Goal: Communication & Community: Answer question/provide support

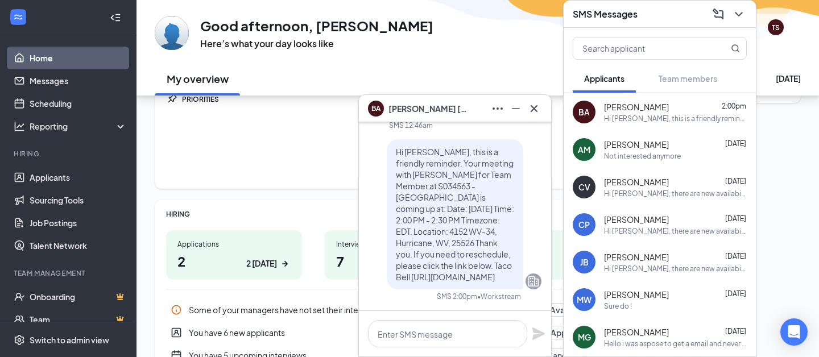
click at [736, 22] on button at bounding box center [737, 14] width 18 height 18
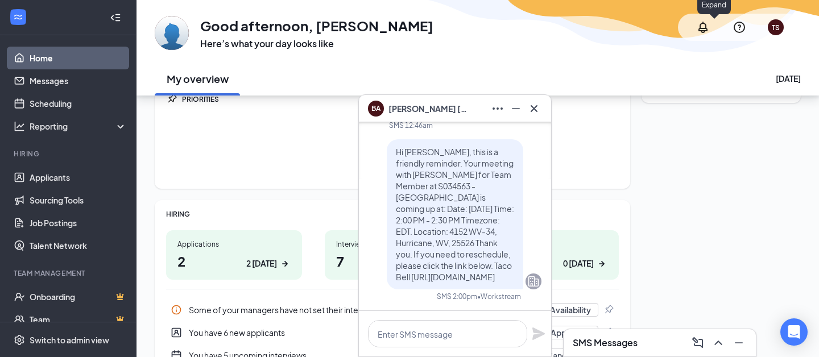
click at [534, 109] on icon "Cross" at bounding box center [533, 108] width 7 height 7
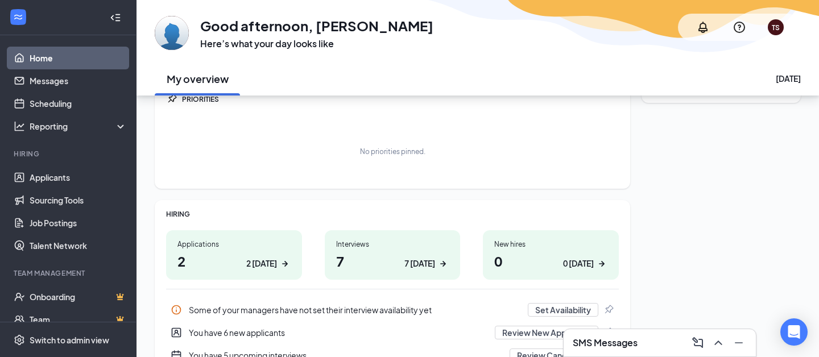
scroll to position [114, 0]
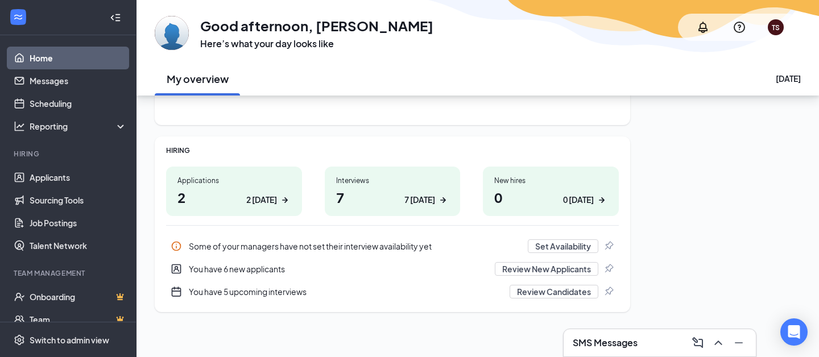
click at [347, 185] on div "Interviews" at bounding box center [392, 181] width 113 height 10
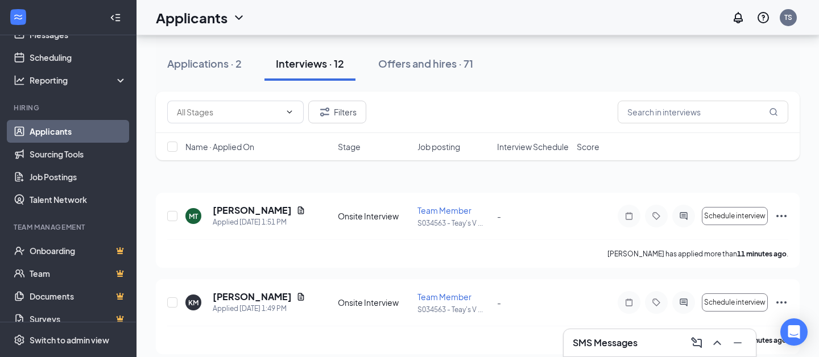
scroll to position [154, 0]
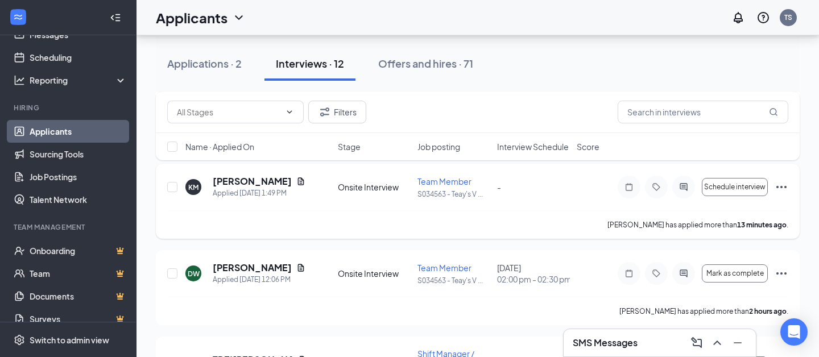
click at [237, 188] on h5 "[PERSON_NAME]" at bounding box center [252, 181] width 79 height 13
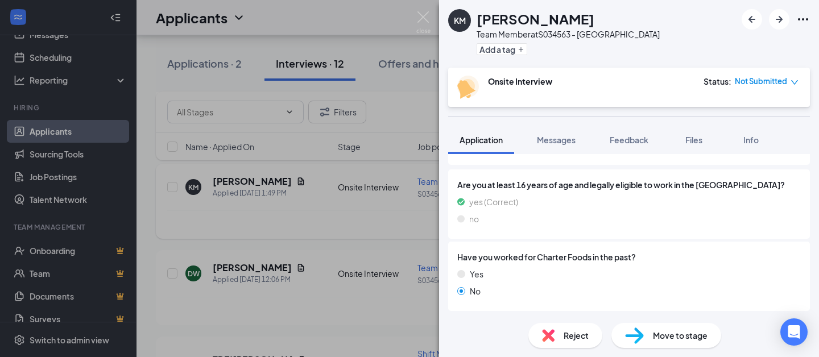
scroll to position [142, 0]
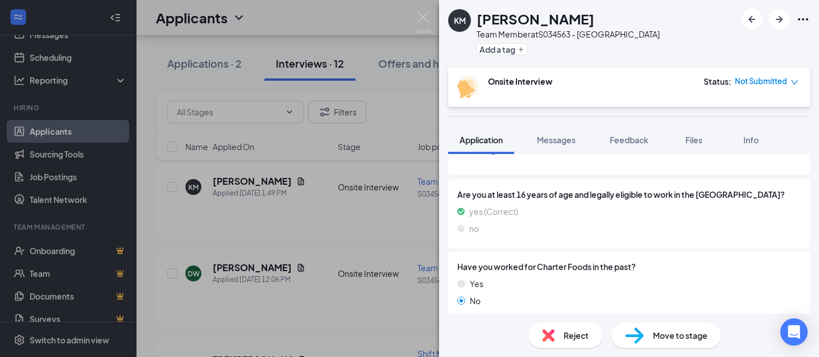
click at [151, 162] on div "KM [PERSON_NAME] Team Member at S034563 - Teay's Valley Add a tag Onsite Interv…" at bounding box center [409, 178] width 819 height 357
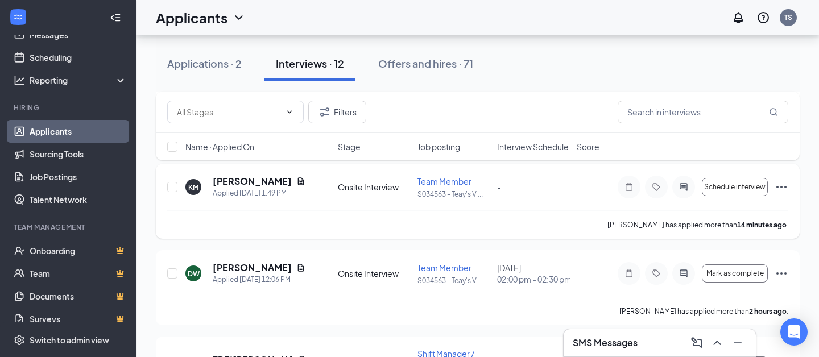
click at [225, 188] on h5 "[PERSON_NAME]" at bounding box center [252, 181] width 79 height 13
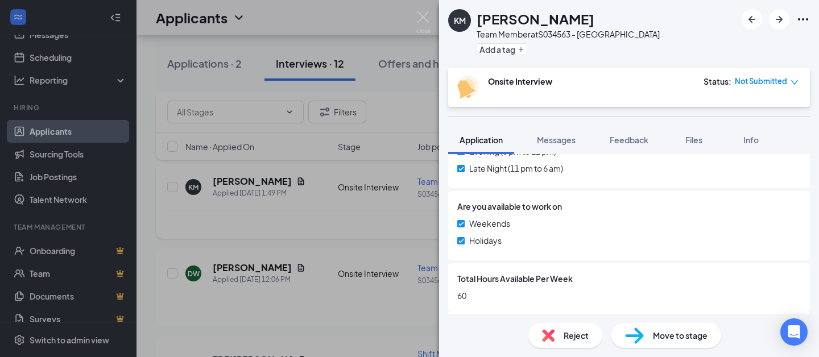
scroll to position [573, 0]
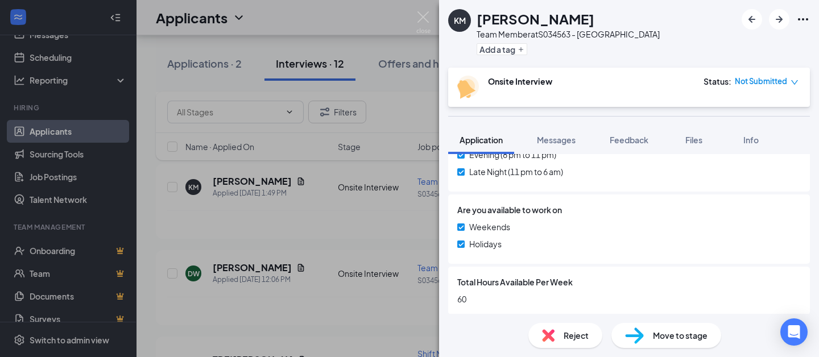
click at [358, 210] on div "KM [PERSON_NAME] Team Member at S034563 - Teay's Valley Add a tag Onsite Interv…" at bounding box center [409, 178] width 819 height 357
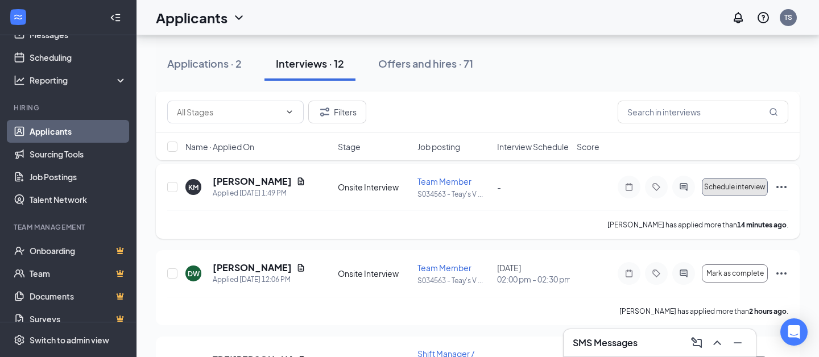
click at [720, 191] on span "Schedule interview" at bounding box center [734, 187] width 61 height 8
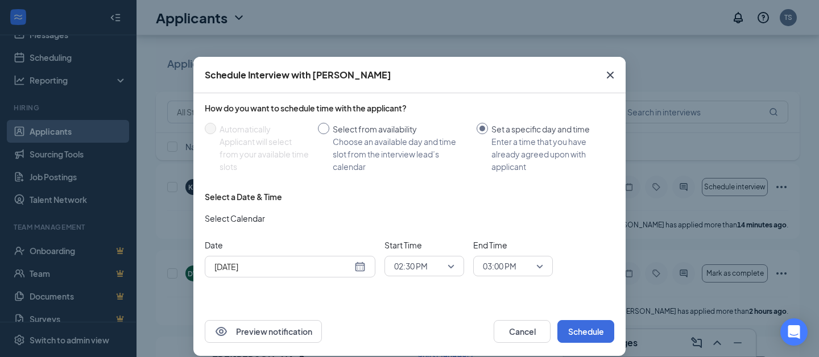
click at [329, 125] on input "Select from availability Choose an available day and time slot from the intervi…" at bounding box center [323, 128] width 11 height 11
radio input "true"
radio input "false"
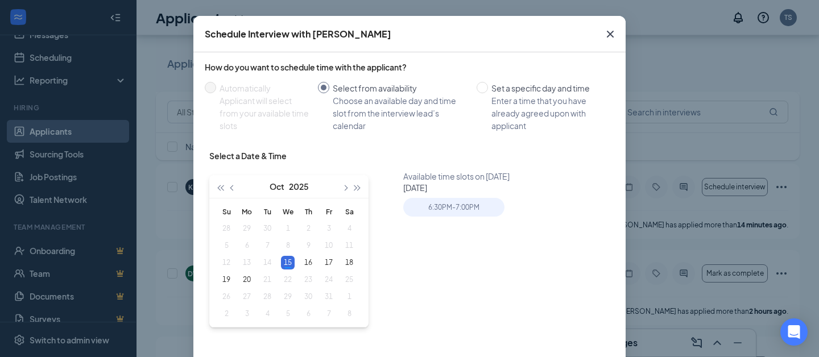
scroll to position [51, 0]
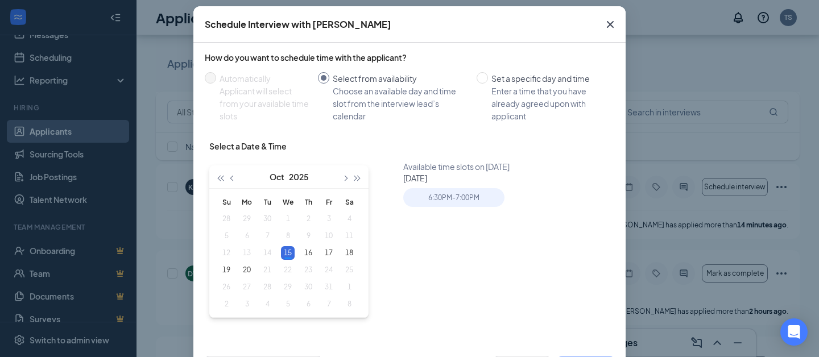
click at [611, 11] on span "Close" at bounding box center [610, 24] width 31 height 31
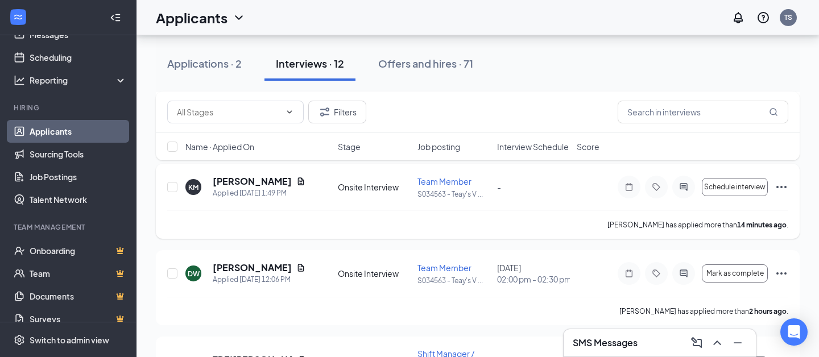
click at [782, 188] on icon "Ellipses" at bounding box center [781, 187] width 10 height 2
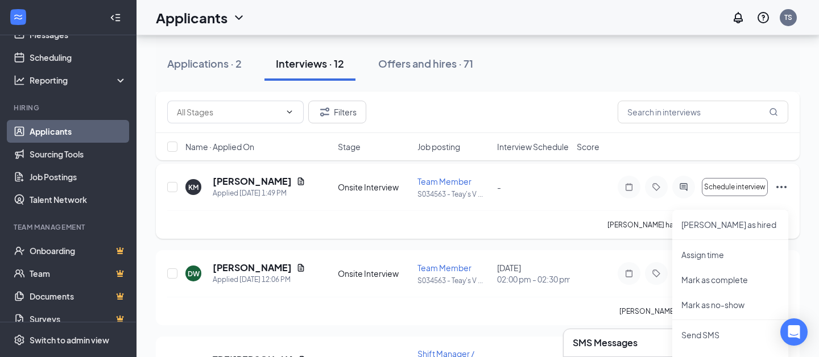
click at [686, 198] on div at bounding box center [683, 187] width 23 height 23
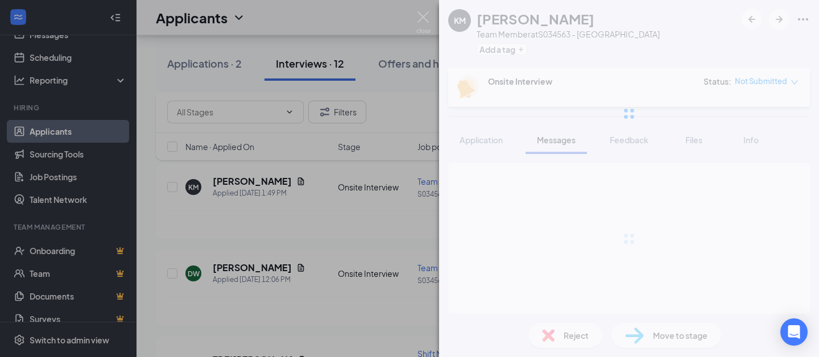
click at [686, 197] on div at bounding box center [629, 113] width 380 height 227
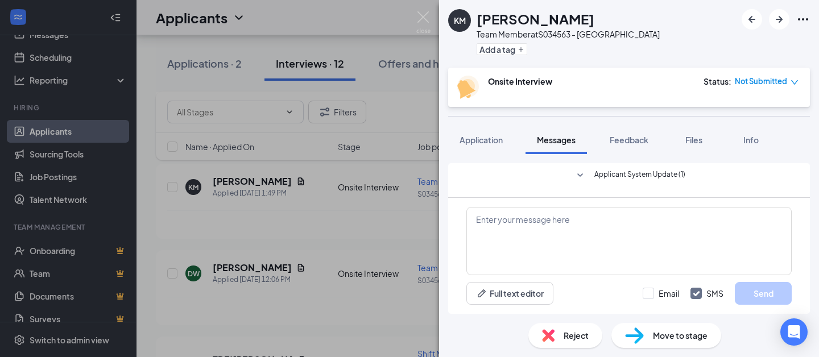
click at [421, 234] on div "KM [PERSON_NAME] Team Member at S034563 - Teay's Valley Add a tag Onsite Interv…" at bounding box center [409, 178] width 819 height 357
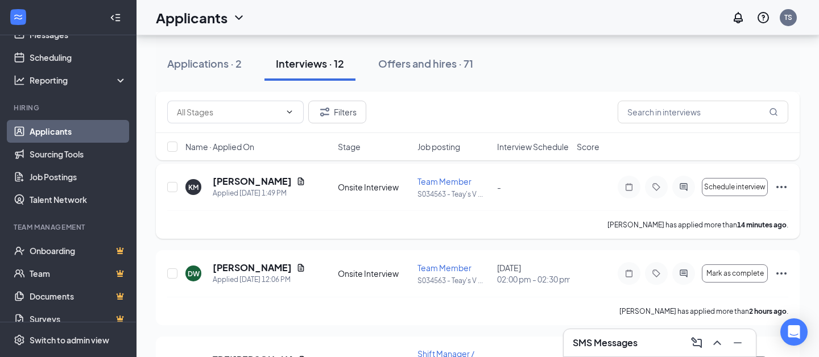
click at [682, 191] on icon "ActiveChat" at bounding box center [682, 187] width 7 height 7
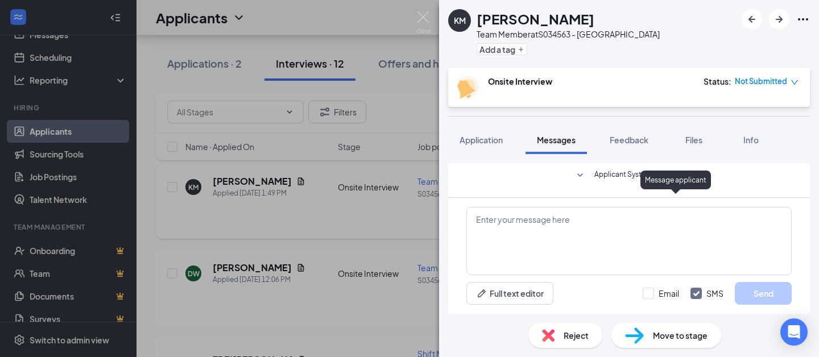
scroll to position [142, 0]
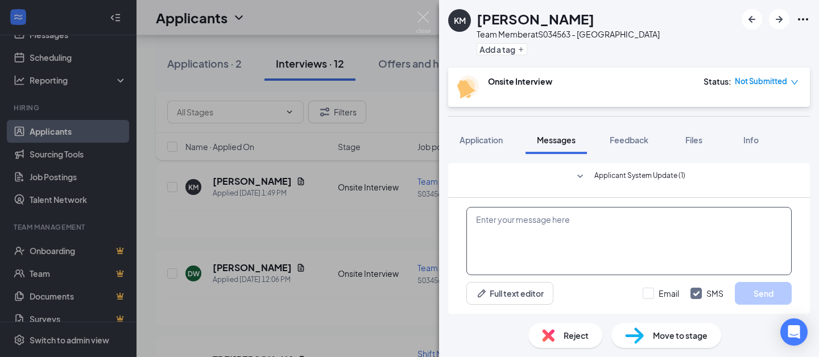
click at [690, 251] on textarea at bounding box center [628, 241] width 325 height 68
click at [544, 244] on textarea "Hi! Would you like to come in for an interview" at bounding box center [628, 241] width 325 height 68
click at [658, 218] on textarea "Hi! Would you like to come in for an interview" at bounding box center [628, 241] width 325 height 68
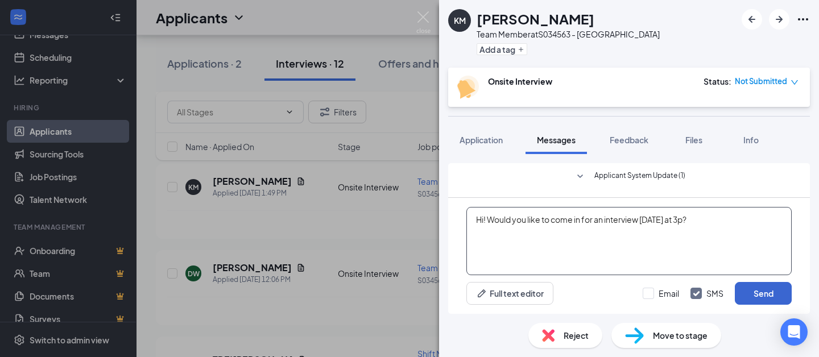
type textarea "Hi! Would you like to come in for an interview [DATE] at 3p?"
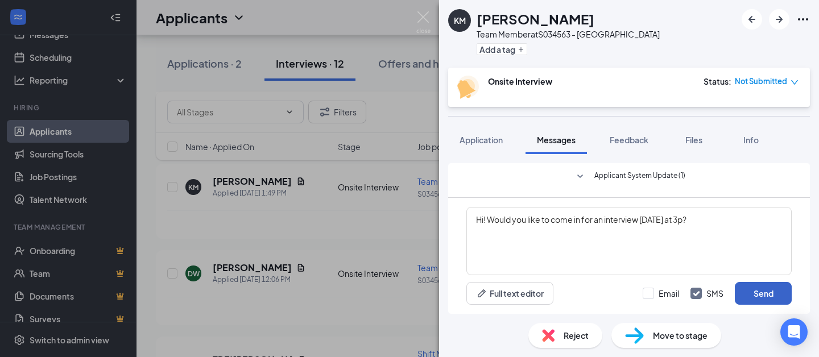
click at [755, 292] on button "Send" at bounding box center [763, 293] width 57 height 23
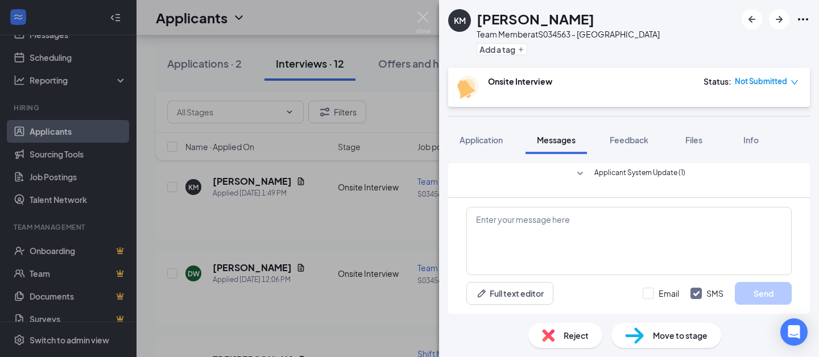
scroll to position [230, 0]
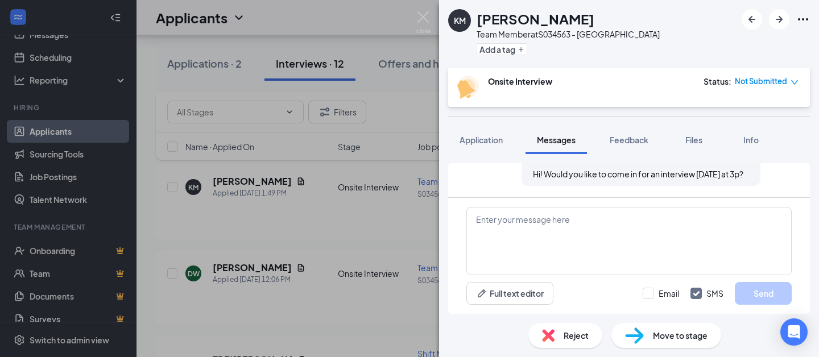
click at [296, 161] on div "KM [PERSON_NAME] Team Member at S034563 - Teay's Valley Add a tag Onsite Interv…" at bounding box center [409, 178] width 819 height 357
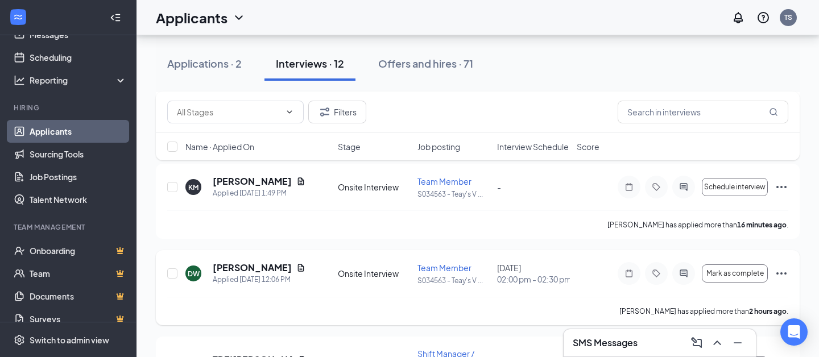
click at [233, 274] on h5 "[PERSON_NAME]" at bounding box center [252, 268] width 79 height 13
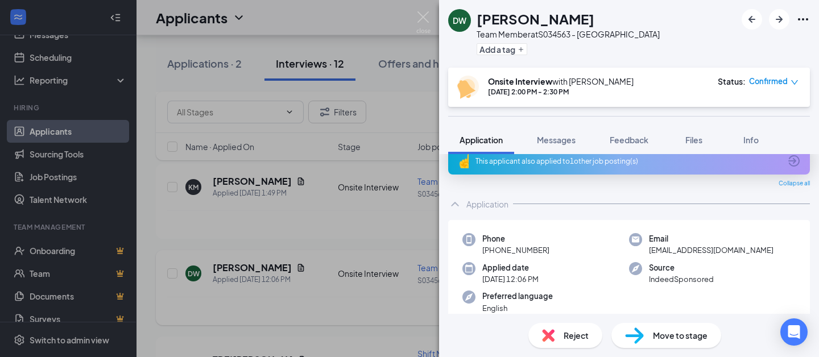
scroll to position [6, 0]
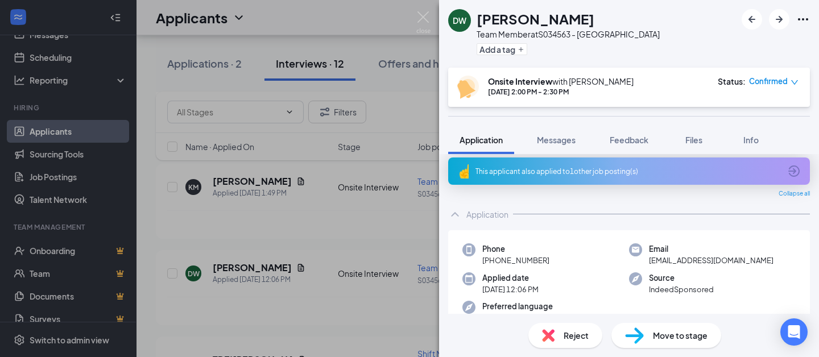
click at [411, 135] on div "[PERSON_NAME] Team Member at S034563 - Teay's Valley Add a tag Onsite Interview…" at bounding box center [409, 178] width 819 height 357
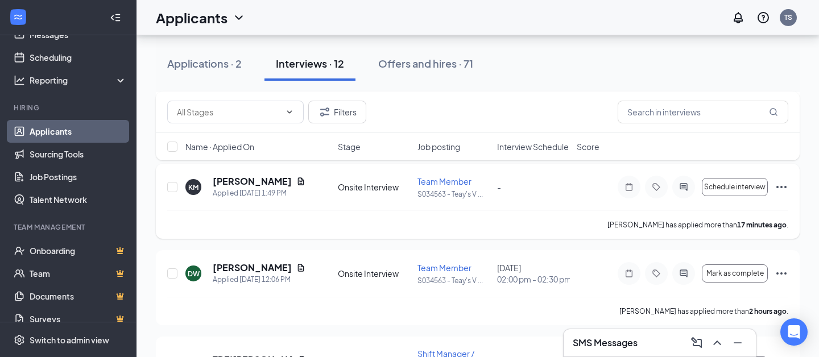
click at [223, 188] on h5 "[PERSON_NAME]" at bounding box center [252, 181] width 79 height 13
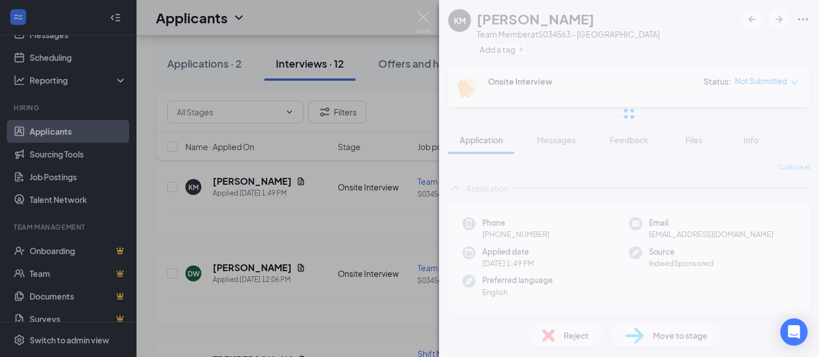
click at [243, 200] on div "KM [PERSON_NAME] Team Member at S034563 - Teay's Valley Add a tag Onsite Interv…" at bounding box center [409, 178] width 819 height 357
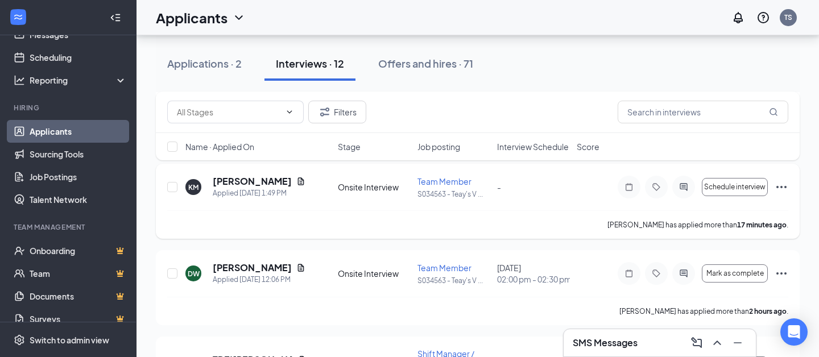
click at [237, 188] on h5 "[PERSON_NAME]" at bounding box center [252, 181] width 79 height 13
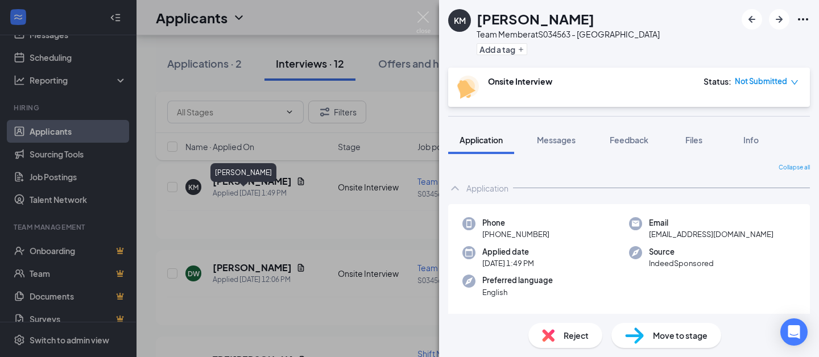
click at [410, 96] on div "KM [PERSON_NAME] Team Member at S034563 - Teay's Valley Add a tag Onsite Interv…" at bounding box center [409, 178] width 819 height 357
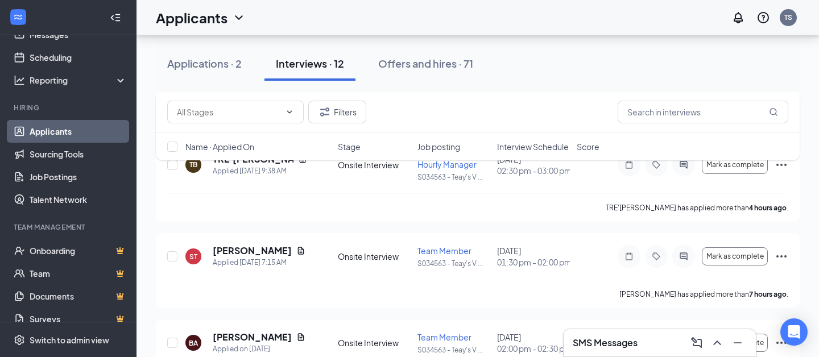
scroll to position [355, 0]
click at [214, 165] on h5 "TRE'[PERSON_NAME]" at bounding box center [253, 158] width 81 height 13
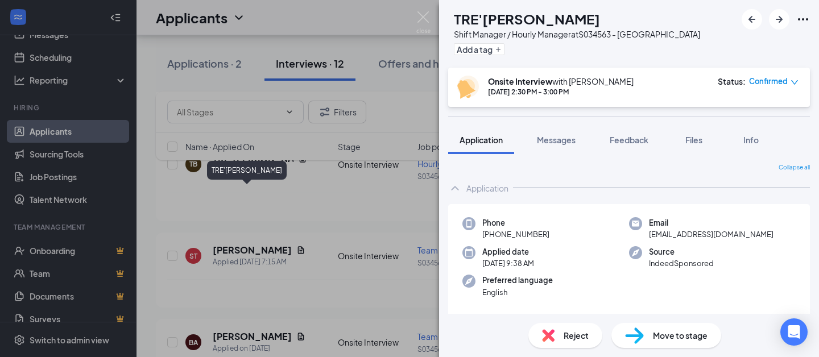
click at [184, 231] on div "TB TRE'[PERSON_NAME] Shift Manager / Hourly Manager at S034563 - Teay's Valley …" at bounding box center [409, 178] width 819 height 357
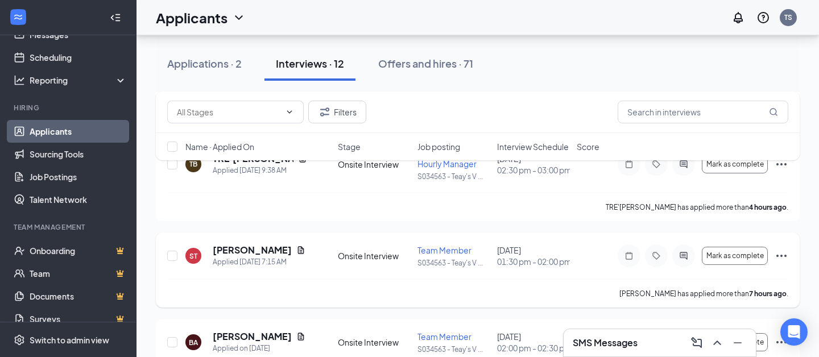
click at [221, 256] on h5 "[PERSON_NAME]" at bounding box center [252, 250] width 79 height 13
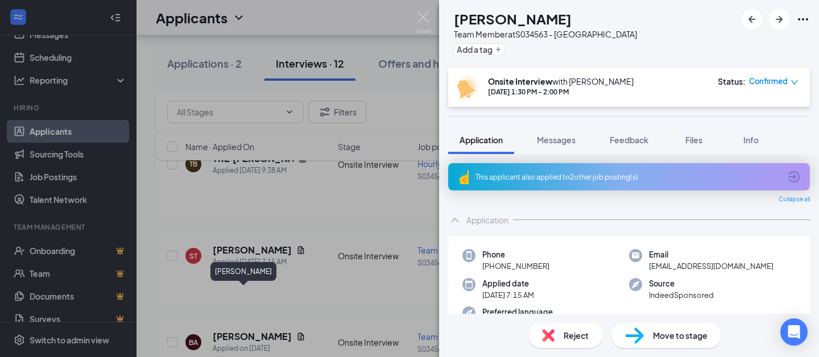
click at [153, 251] on div "ST [PERSON_NAME] Team Member at S034563 - Teay's Valley Add a tag Onsite Interv…" at bounding box center [409, 178] width 819 height 357
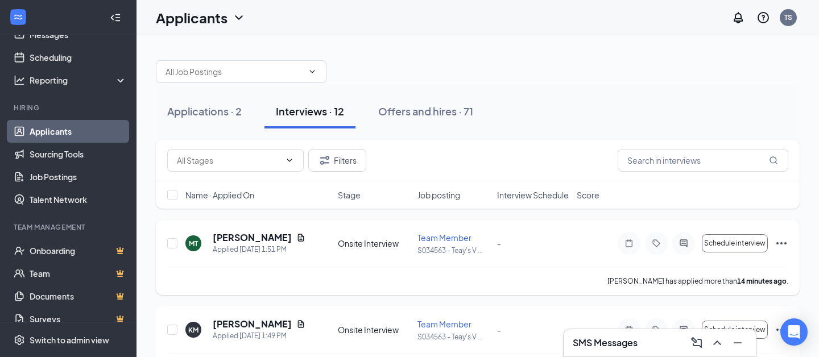
click at [215, 244] on h5 "[PERSON_NAME]" at bounding box center [252, 237] width 79 height 13
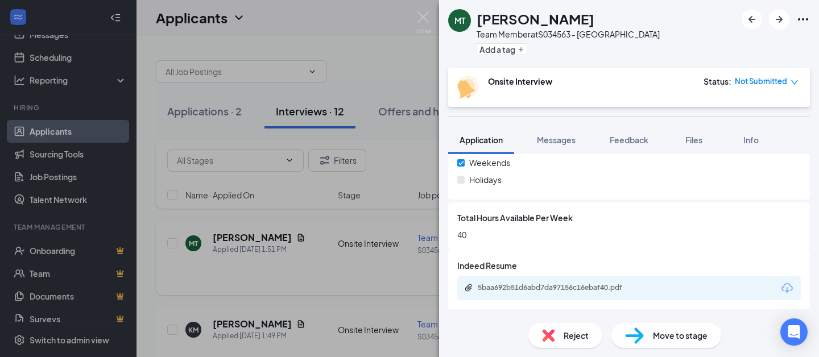
scroll to position [706, 0]
click at [569, 150] on button "Messages" at bounding box center [555, 140] width 61 height 28
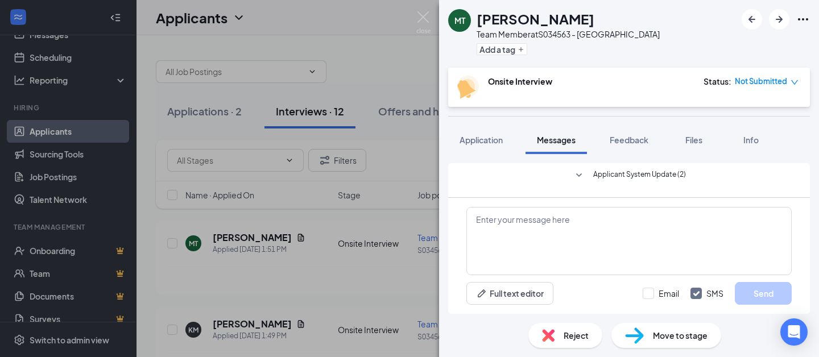
scroll to position [108, 0]
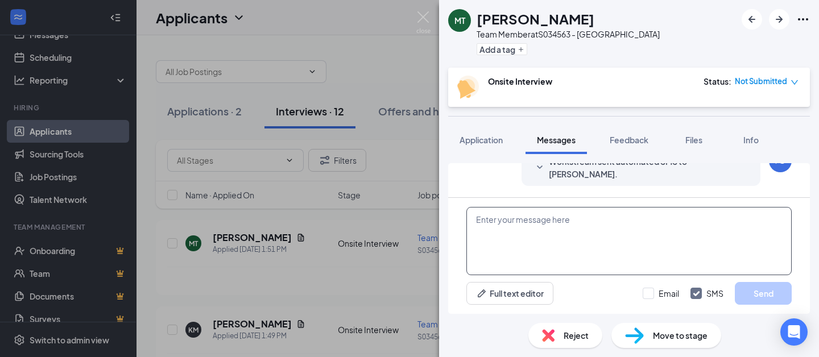
click at [645, 244] on textarea at bounding box center [628, 241] width 325 height 68
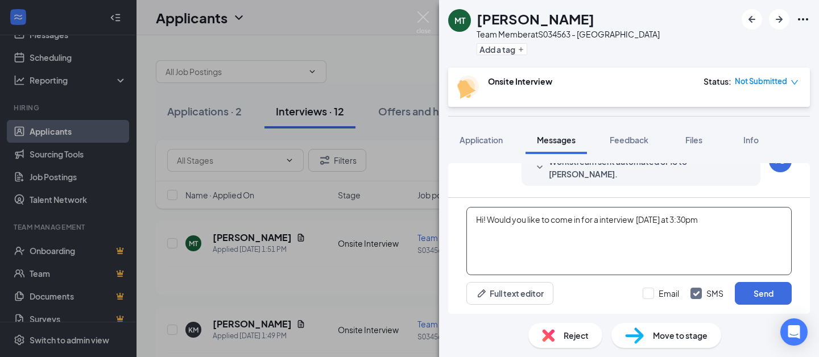
click at [771, 214] on textarea "Hi! Would you like to come in for a interview [DATE] at 3:30pm" at bounding box center [628, 241] width 325 height 68
click at [632, 222] on textarea "Hi! Would you like to come in for a interview [DATE] at 3:30pm?" at bounding box center [628, 241] width 325 height 68
click at [728, 223] on textarea "Hi! Would you like to come in for an interview [DATE] at 3:30pm?" at bounding box center [628, 241] width 325 height 68
type textarea "Hi! Would you like to come in for an interview [DATE] at 3:30pm?"
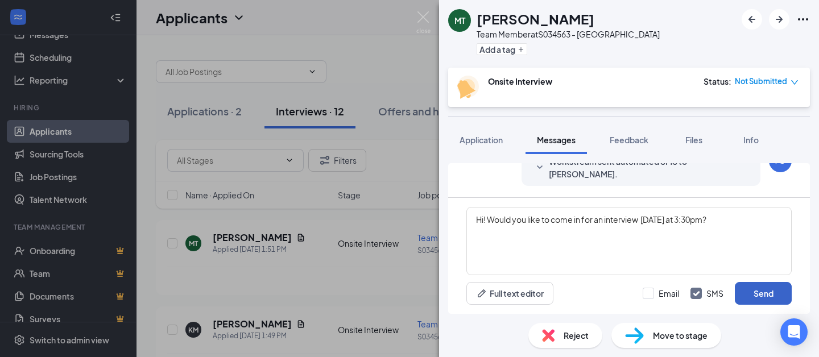
click at [774, 295] on button "Send" at bounding box center [763, 293] width 57 height 23
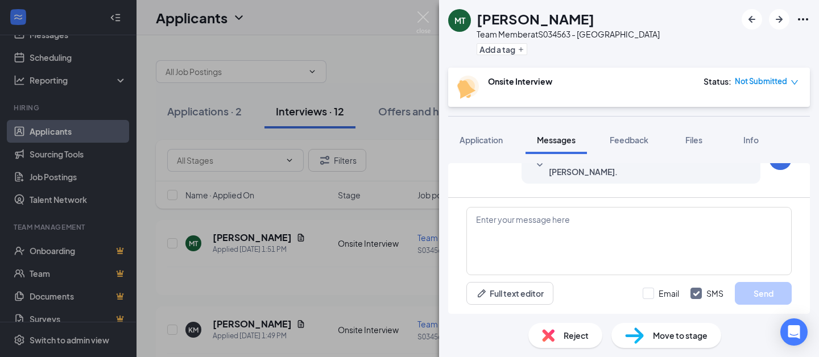
scroll to position [197, 0]
